Goal: Information Seeking & Learning: Check status

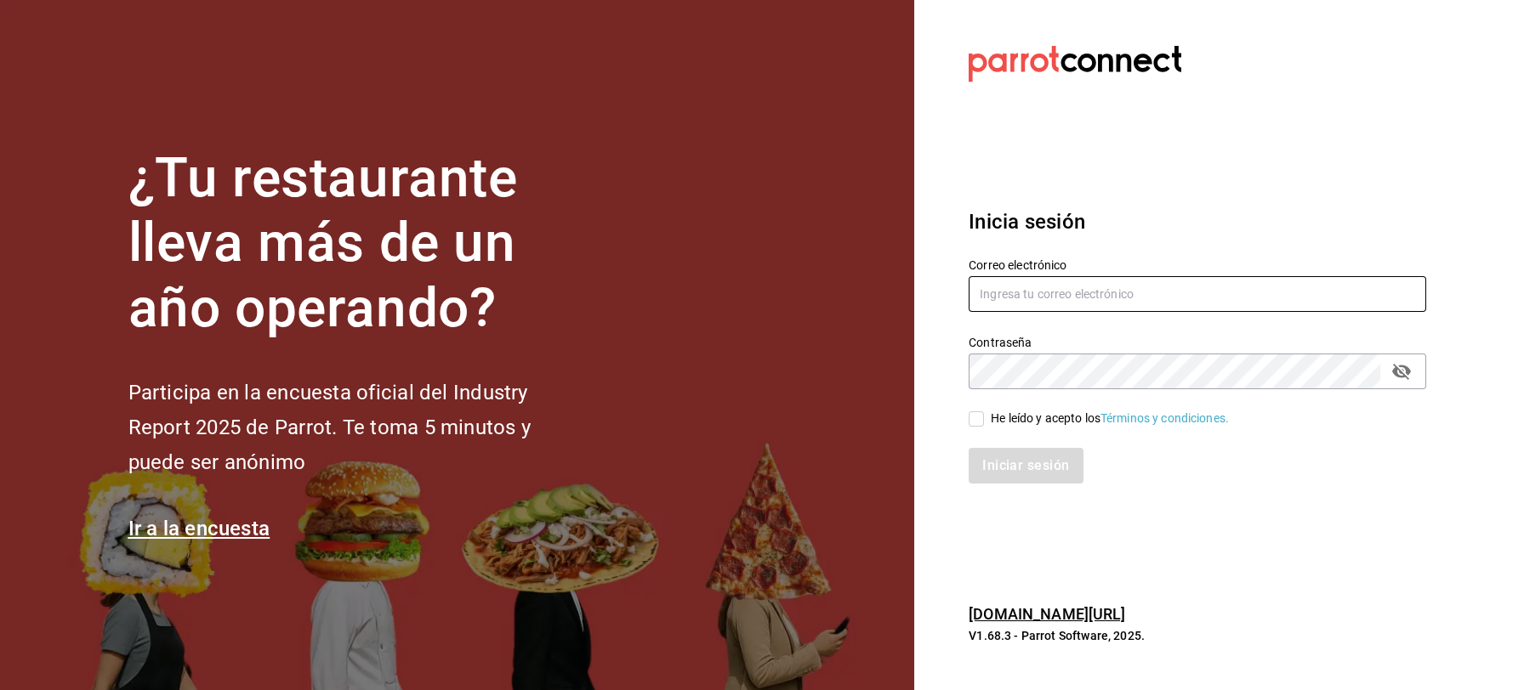
click at [1050, 297] on input "text" at bounding box center [1197, 294] width 457 height 36
type input "jbazan2908@hotmail.com"
click at [976, 416] on input "He leído y acepto los Términos y condiciones." at bounding box center [976, 419] width 15 height 15
checkbox input "true"
click at [995, 458] on button "Iniciar sesión" at bounding box center [1027, 466] width 116 height 36
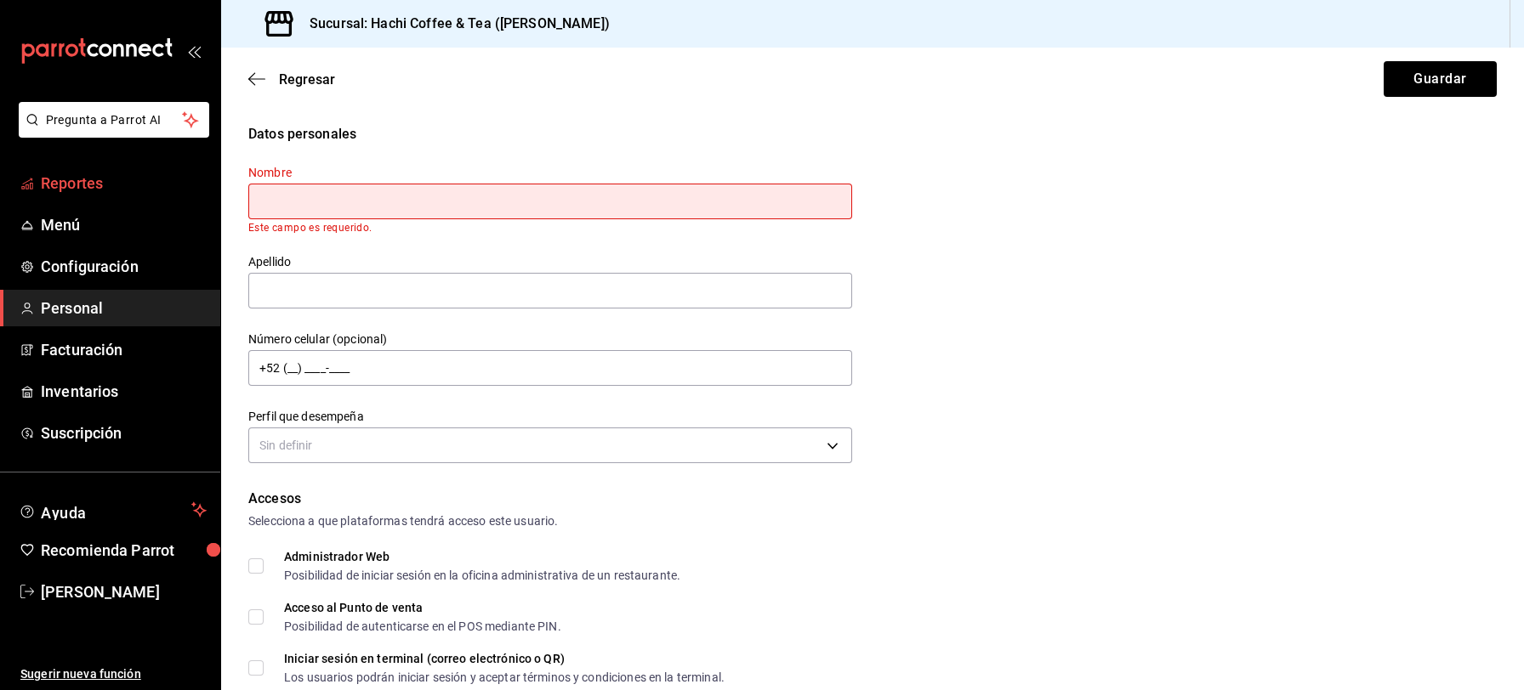
click at [100, 179] on span "Reportes" at bounding box center [124, 183] width 166 height 23
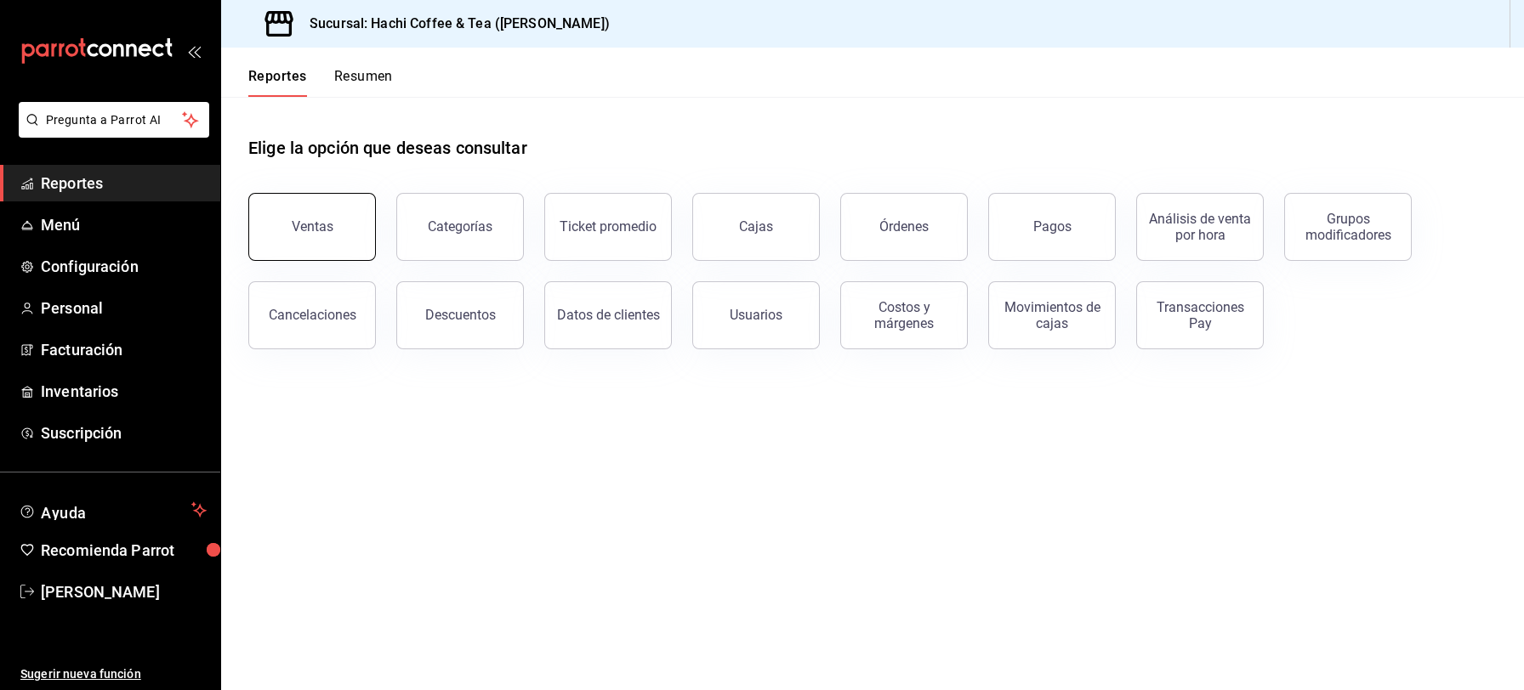
click at [297, 232] on div "Ventas" at bounding box center [313, 227] width 42 height 16
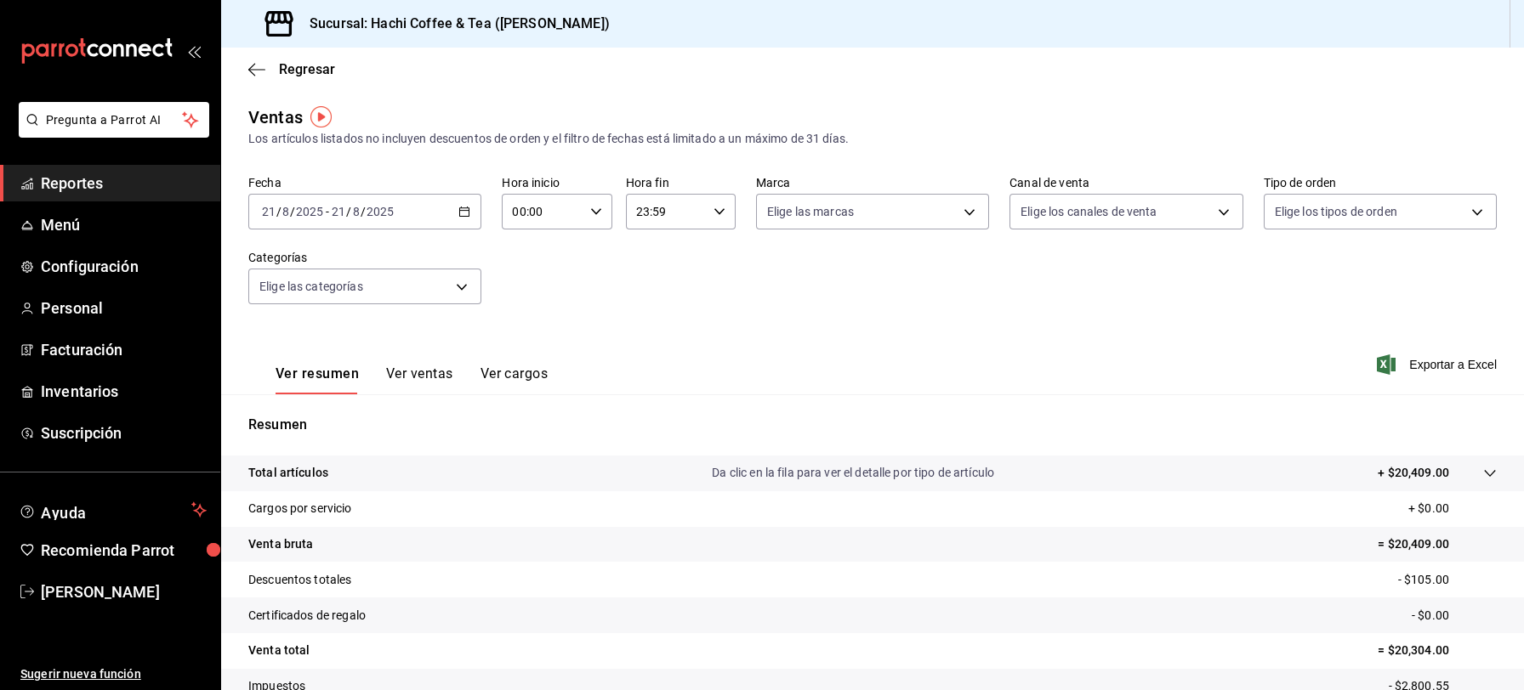
click at [126, 188] on span "Reportes" at bounding box center [124, 183] width 166 height 23
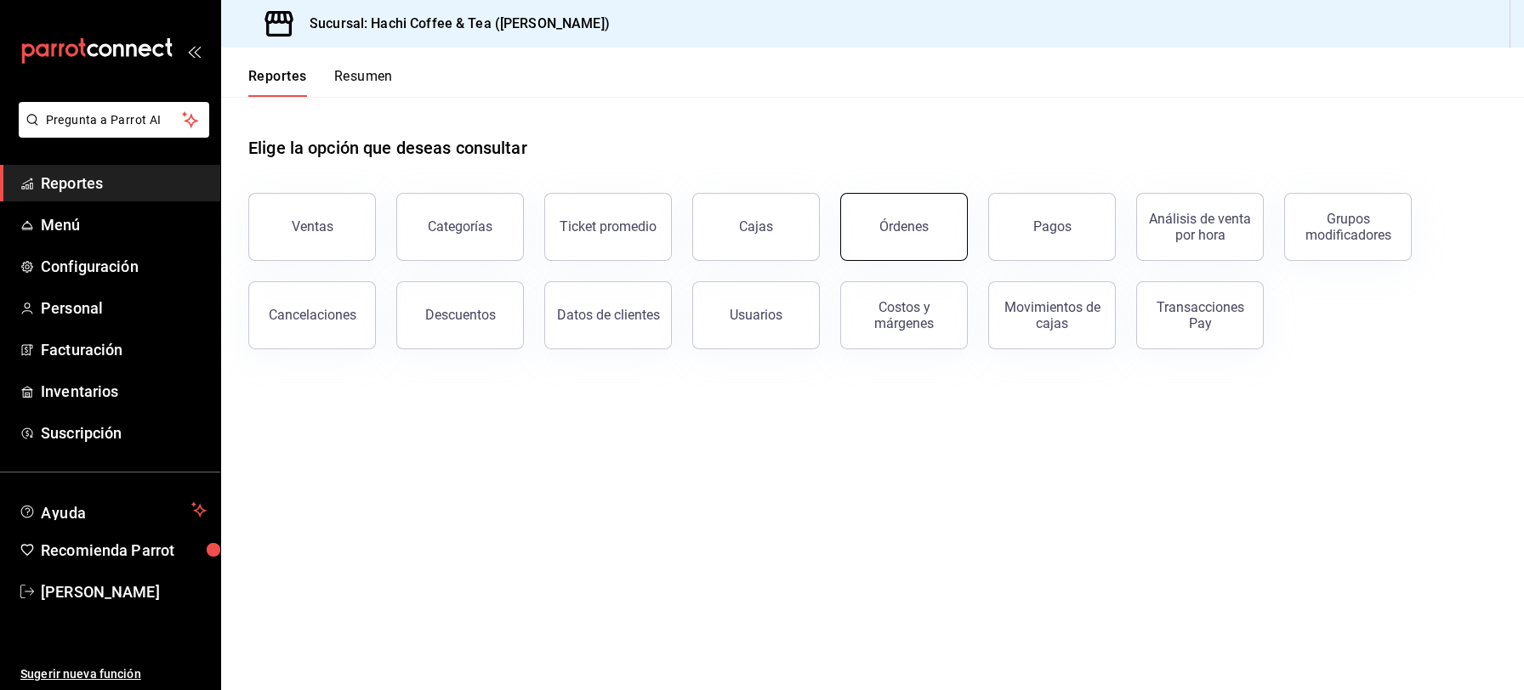
click at [918, 235] on button "Órdenes" at bounding box center [904, 227] width 128 height 68
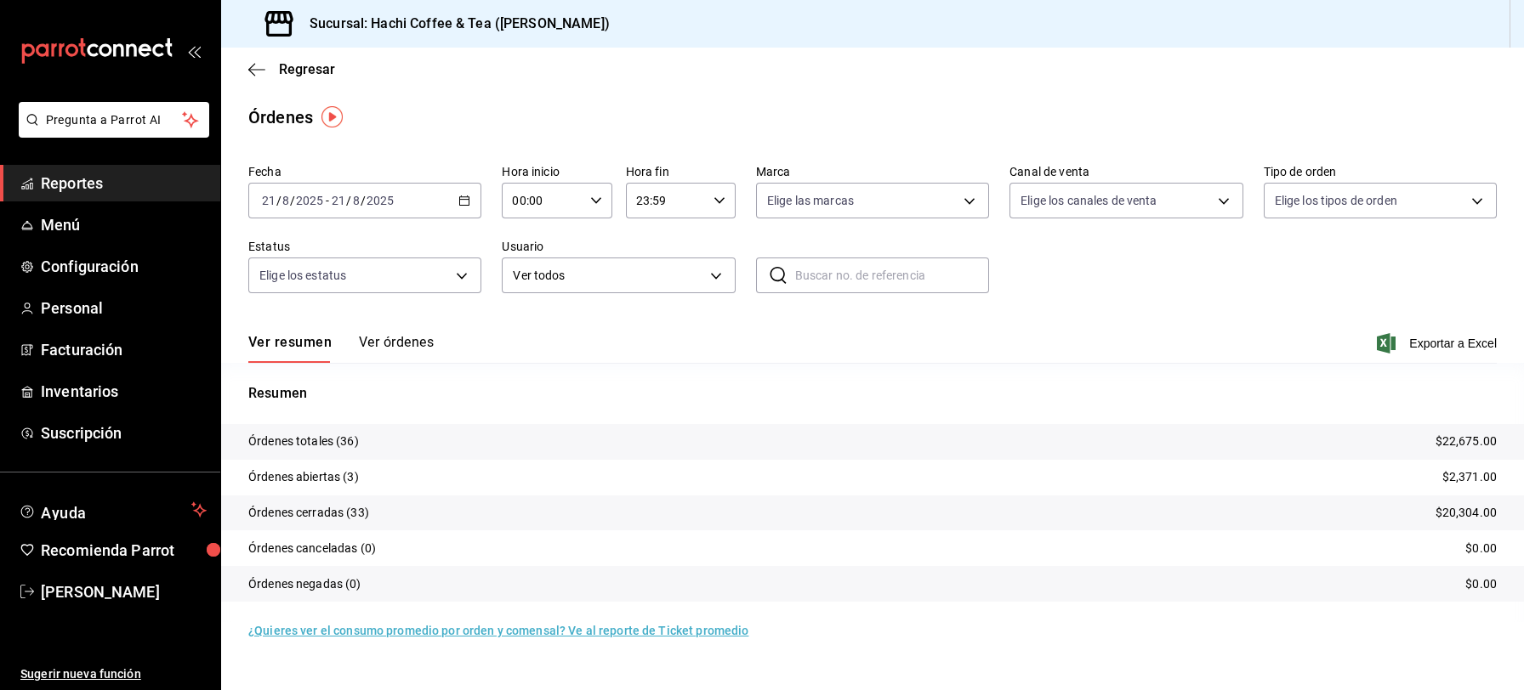
click at [393, 345] on button "Ver órdenes" at bounding box center [396, 348] width 75 height 29
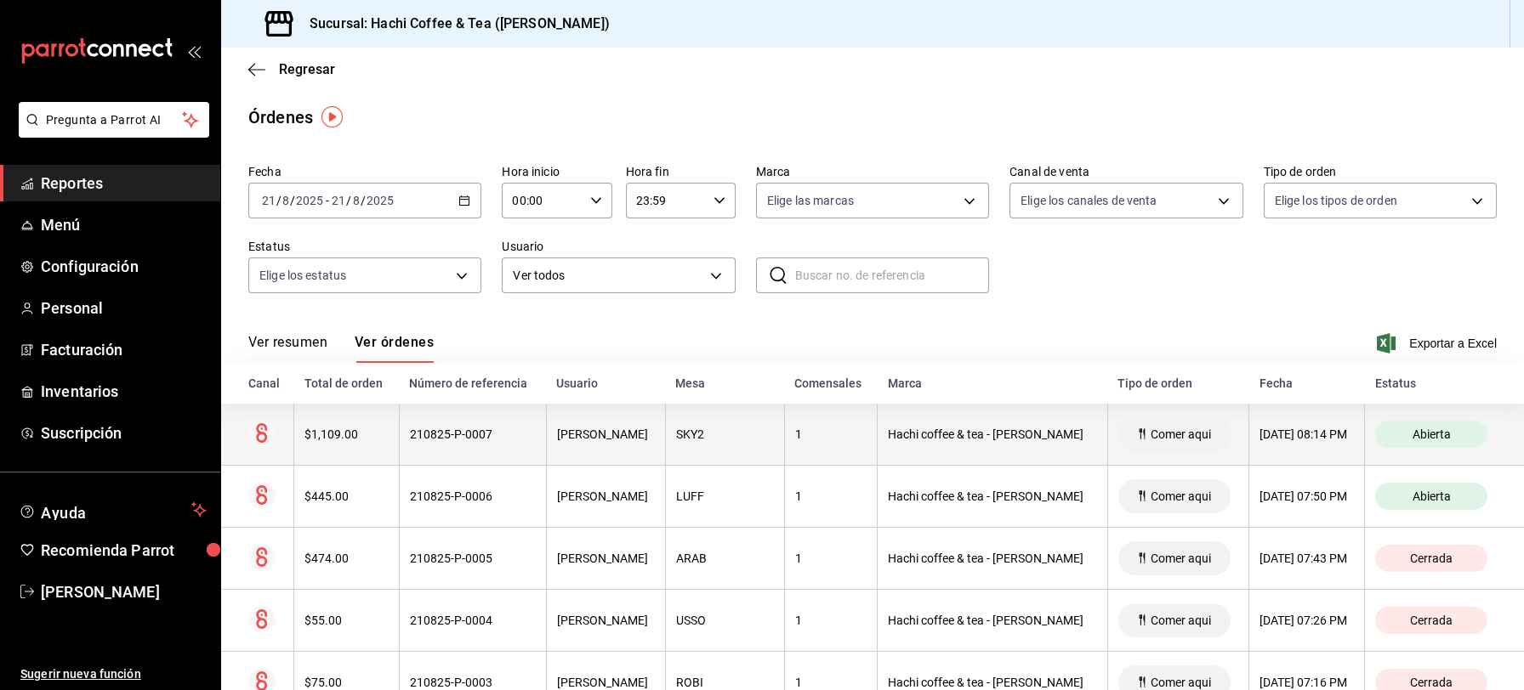
click at [1259, 433] on div "[DATE] 08:14 PM" at bounding box center [1306, 435] width 94 height 14
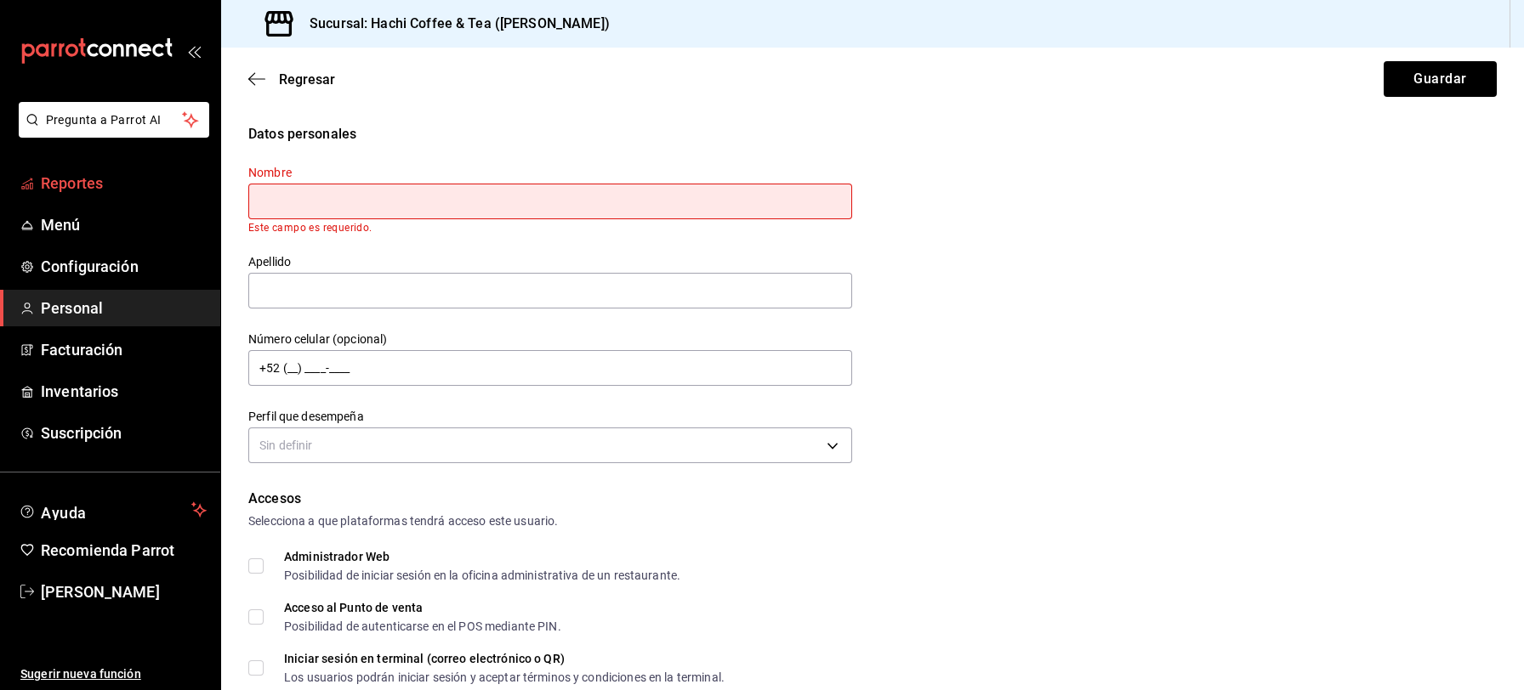
click at [68, 170] on link "Reportes" at bounding box center [110, 183] width 220 height 37
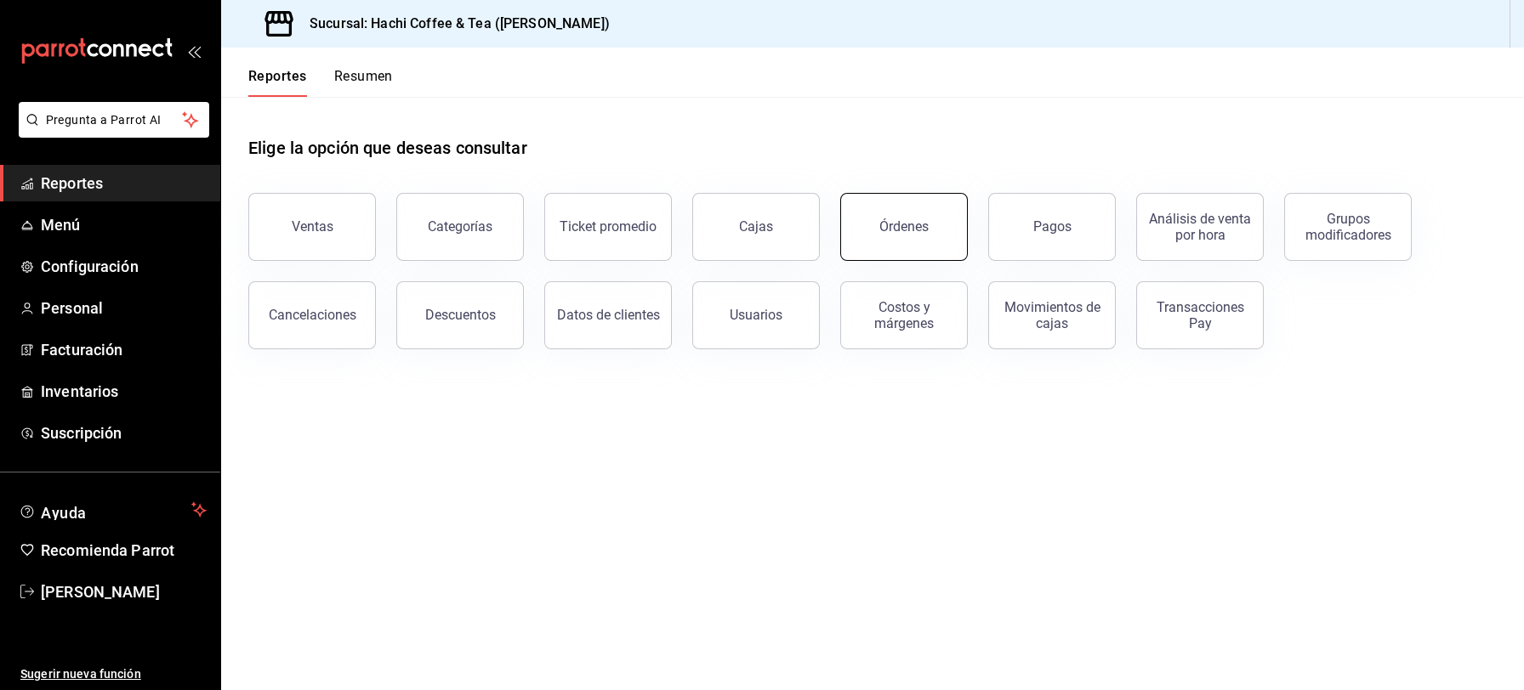
click at [892, 251] on button "Órdenes" at bounding box center [904, 227] width 128 height 68
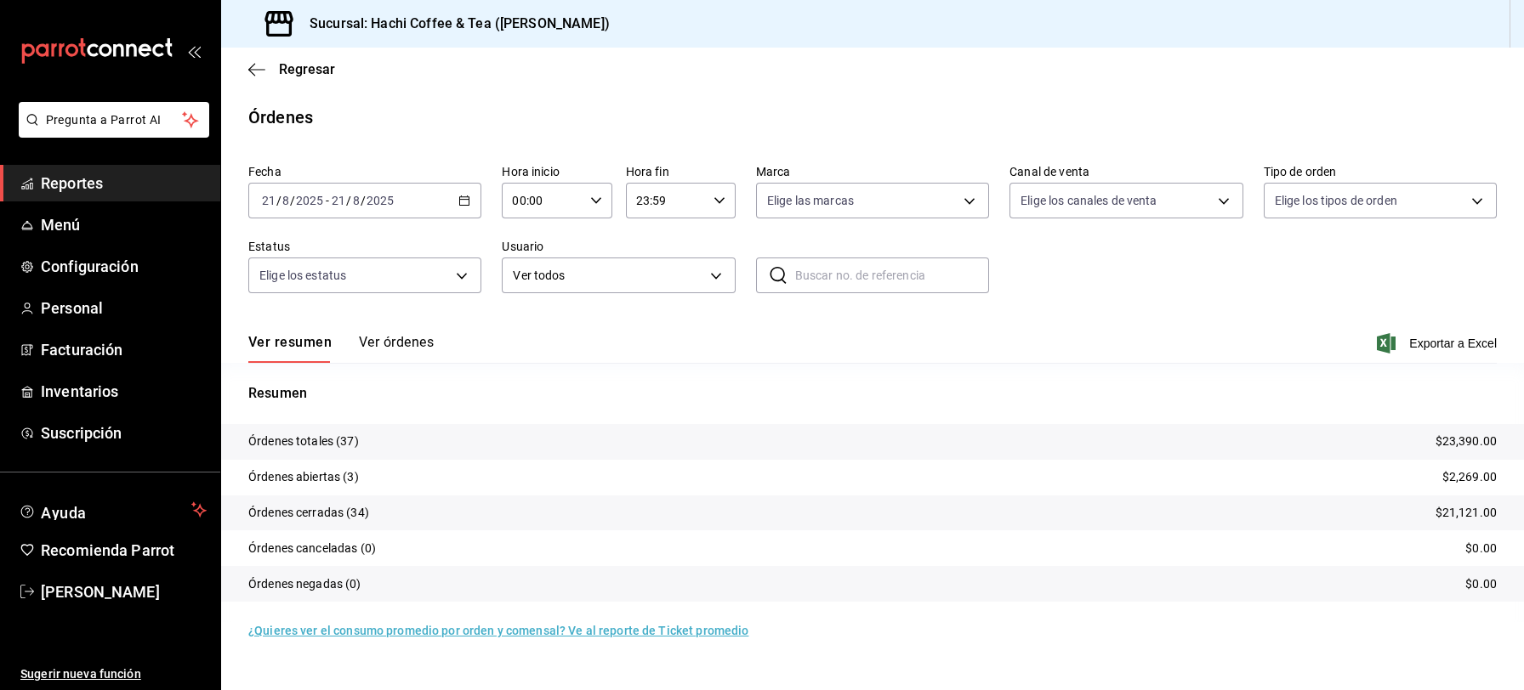
click at [399, 344] on button "Ver órdenes" at bounding box center [396, 348] width 75 height 29
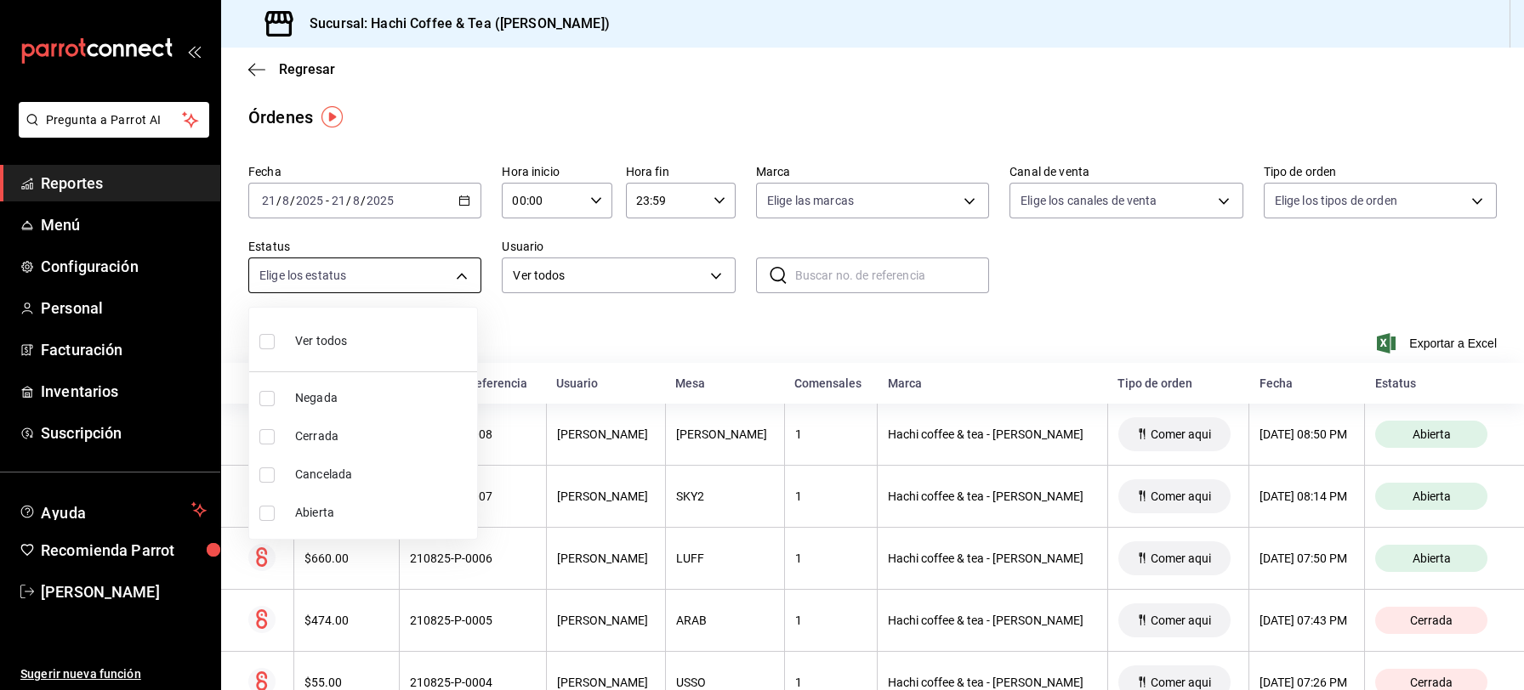
click at [461, 280] on body "Pregunta a Parrot AI Reportes Menú Configuración Personal Facturación Inventari…" at bounding box center [762, 345] width 1524 height 690
click at [356, 483] on li "Cancelada" at bounding box center [363, 475] width 228 height 38
type input "CANCELED"
checkbox input "true"
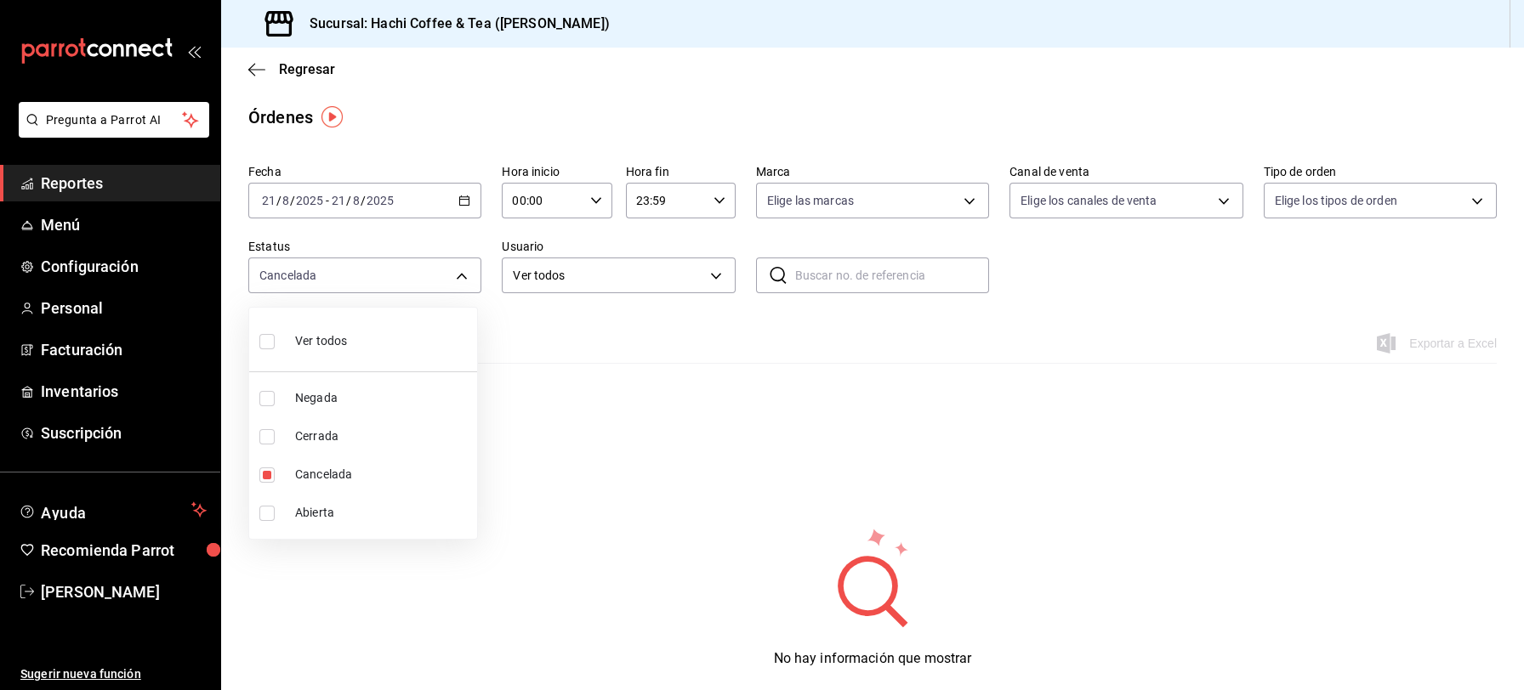
click at [98, 185] on div at bounding box center [762, 345] width 1524 height 690
click at [457, 281] on body "Pregunta a Parrot AI Reportes Menú Configuración Personal Facturación Inventari…" at bounding box center [762, 345] width 1524 height 690
click at [323, 331] on div "Ver todos" at bounding box center [303, 339] width 88 height 37
type input "DENIED,FINISHED,CANCELED,OPEN"
checkbox input "true"
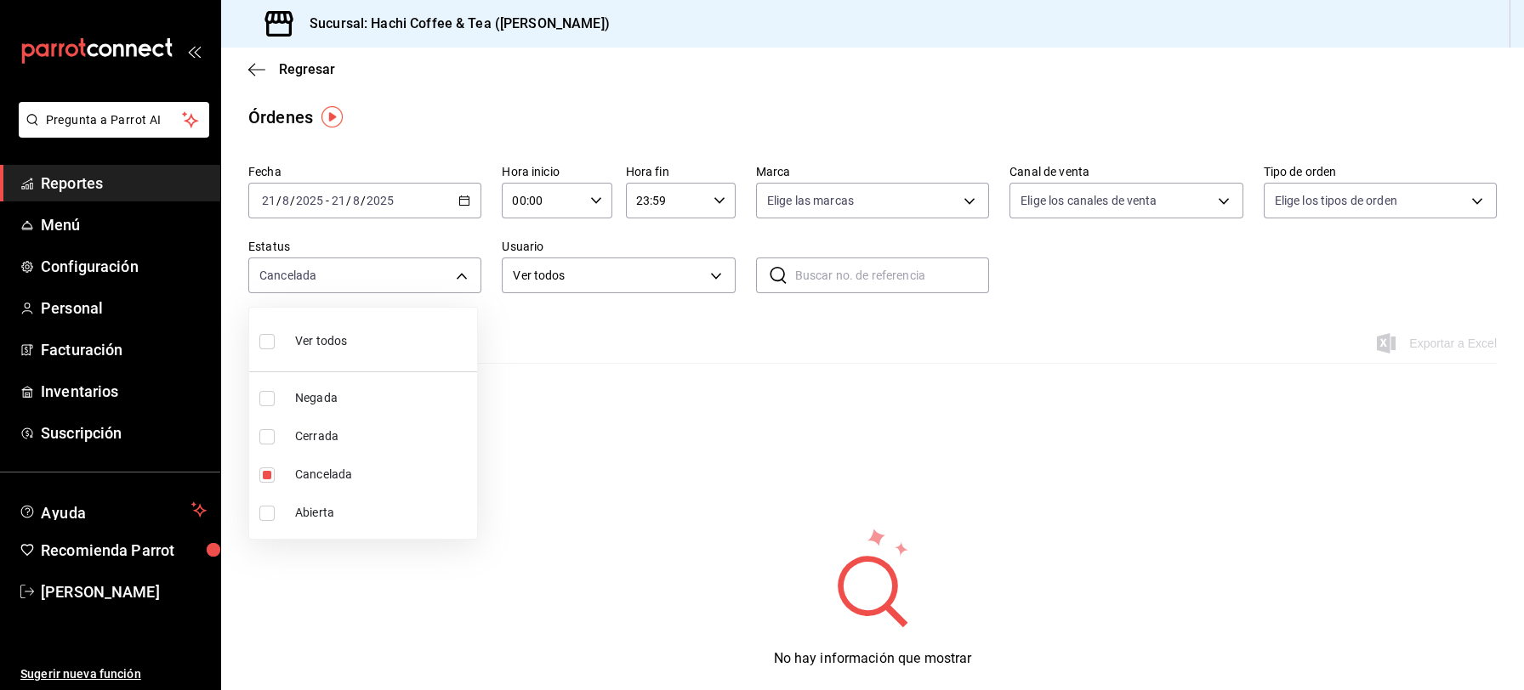
checkbox input "true"
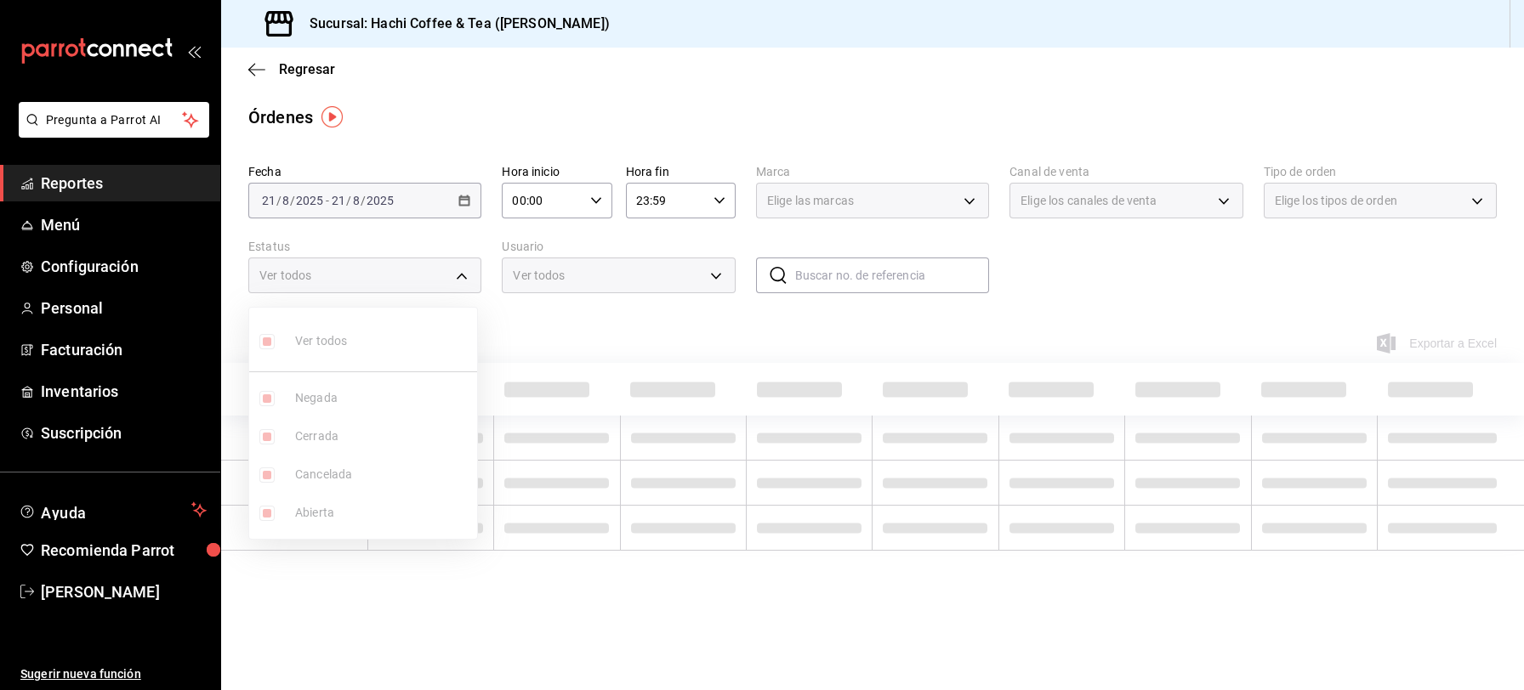
click at [90, 186] on div at bounding box center [762, 345] width 1524 height 690
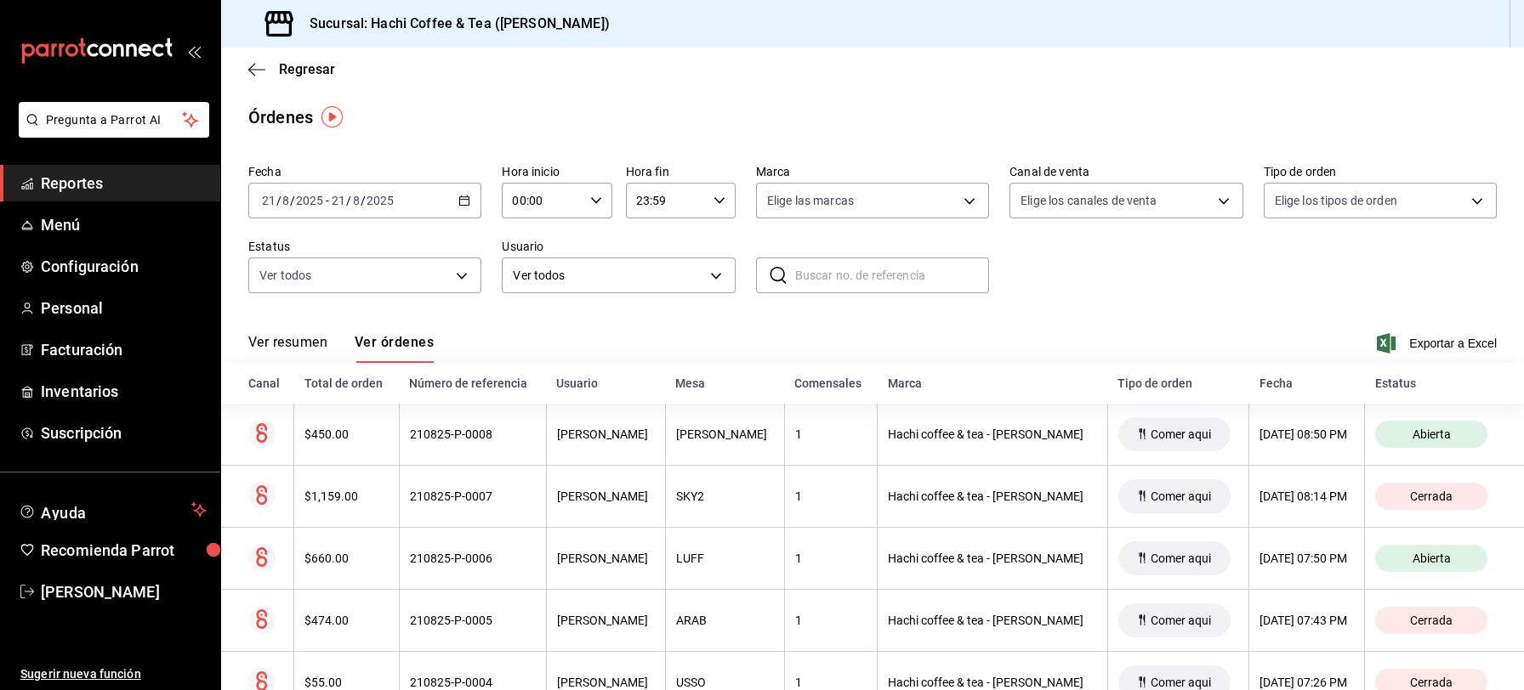
click at [93, 188] on span "Reportes" at bounding box center [124, 183] width 166 height 23
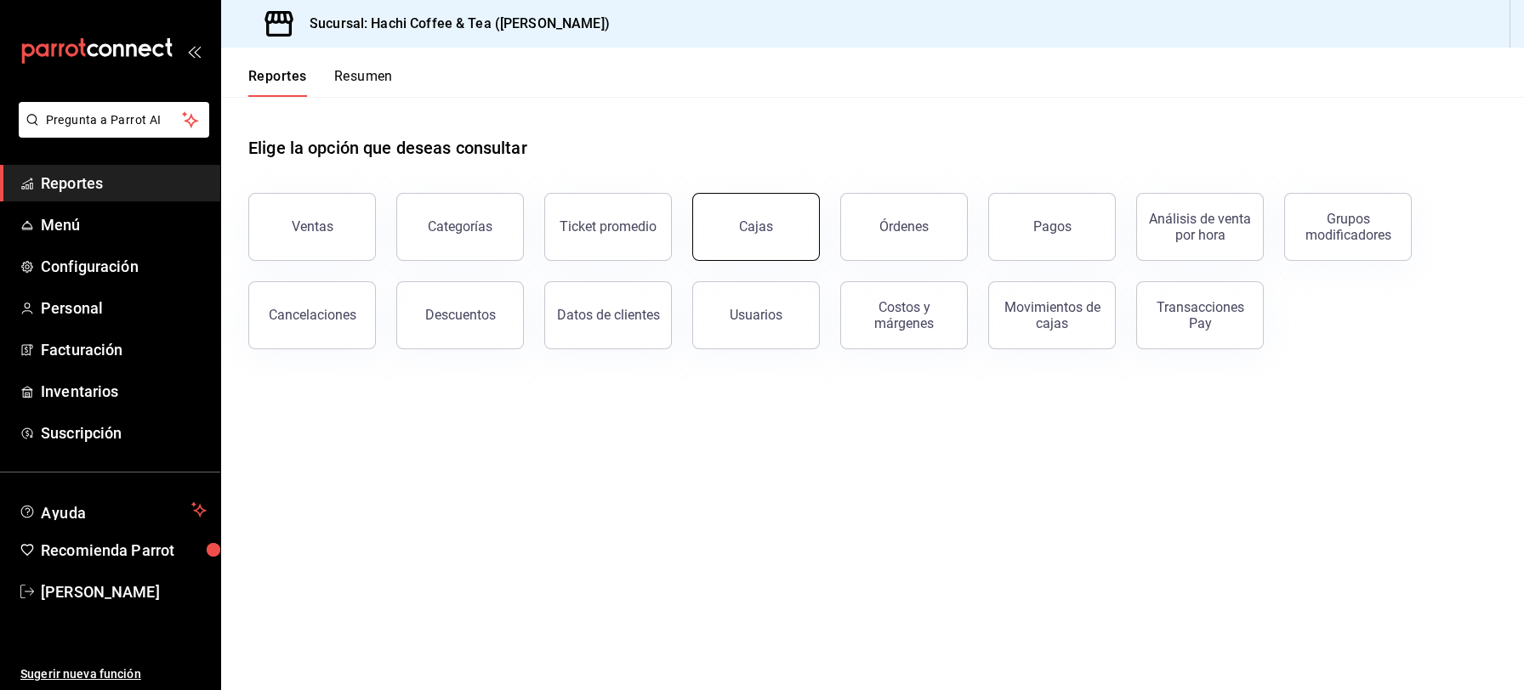
click at [773, 248] on button "Cajas" at bounding box center [756, 227] width 128 height 68
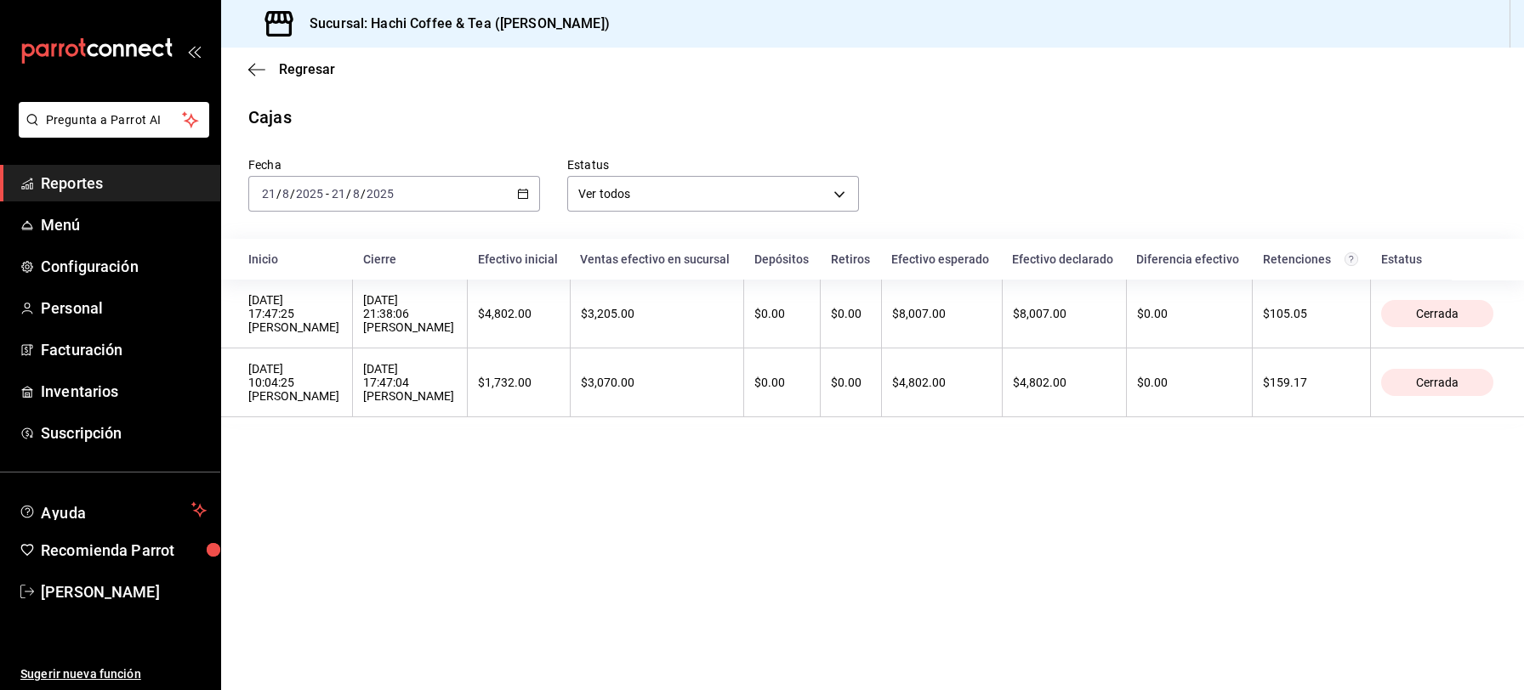
click at [140, 185] on span "Reportes" at bounding box center [124, 183] width 166 height 23
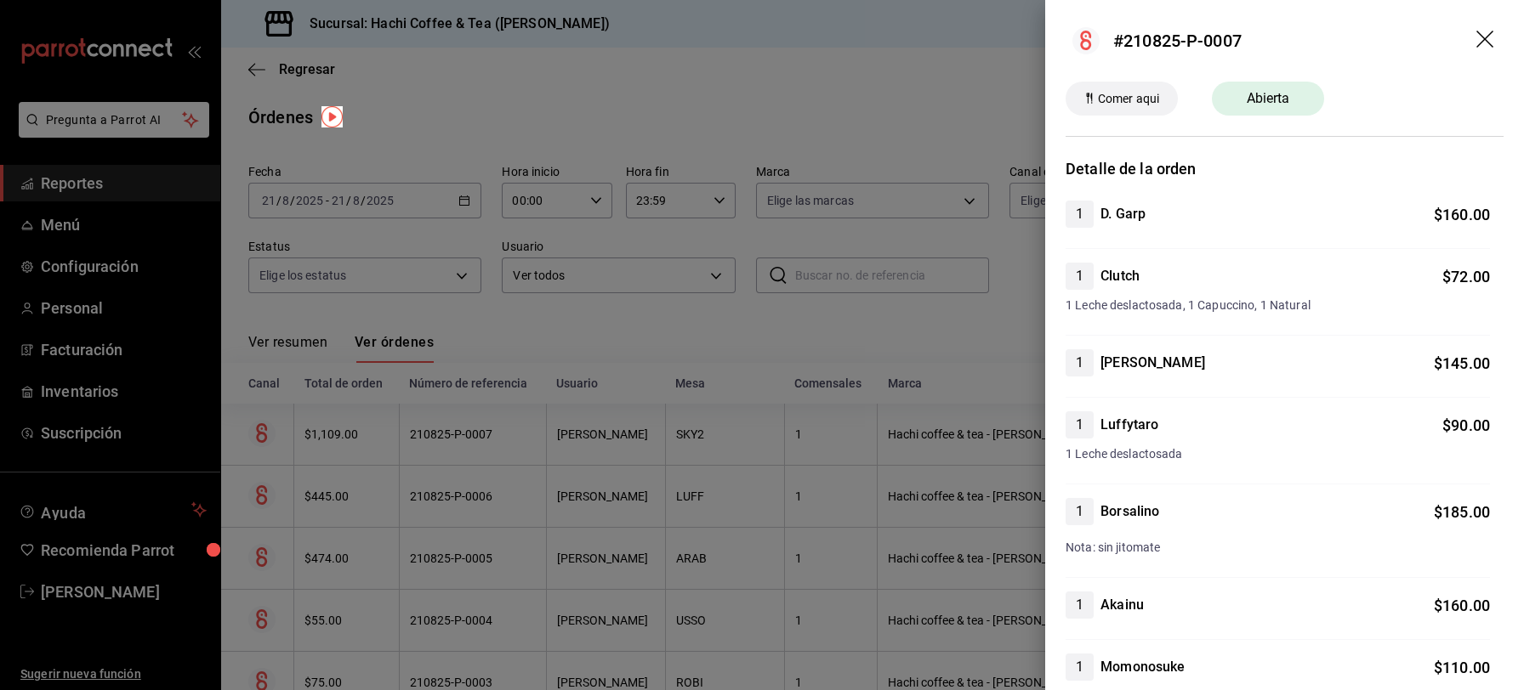
click at [1476, 37] on icon "drag" at bounding box center [1486, 41] width 20 height 20
